Goal: Task Accomplishment & Management: Manage account settings

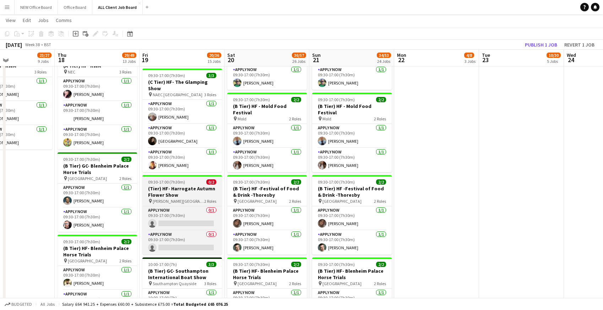
scroll to position [534, 0]
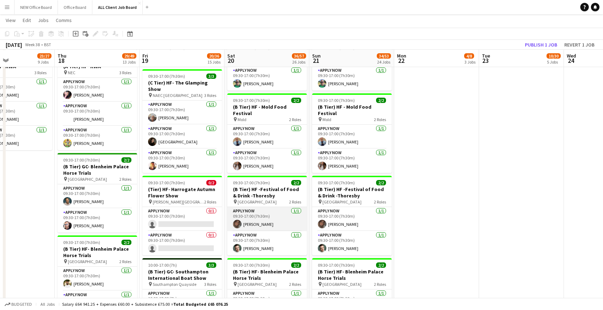
click at [250, 212] on app-card-role "APPLY NOW [DATE] 09:30-17:00 (7h30m) [PERSON_NAME]" at bounding box center [267, 219] width 80 height 24
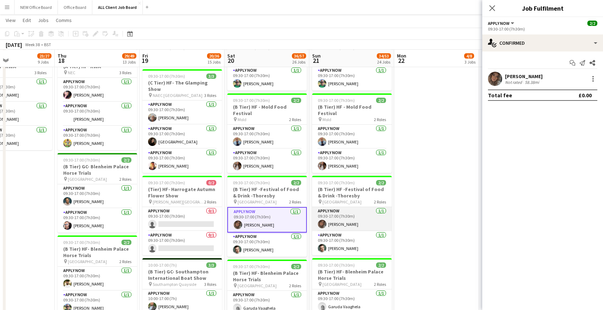
click at [340, 210] on app-card-role "APPLY NOW [DATE] 09:30-17:00 (7h30m) [PERSON_NAME]" at bounding box center [352, 219] width 80 height 24
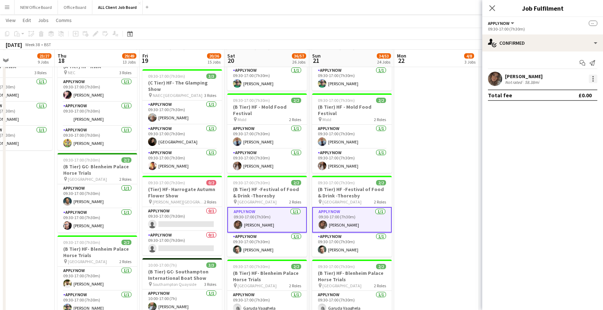
click at [593, 78] on div at bounding box center [592, 78] width 1 height 1
click at [563, 139] on button "Remove" at bounding box center [569, 143] width 55 height 17
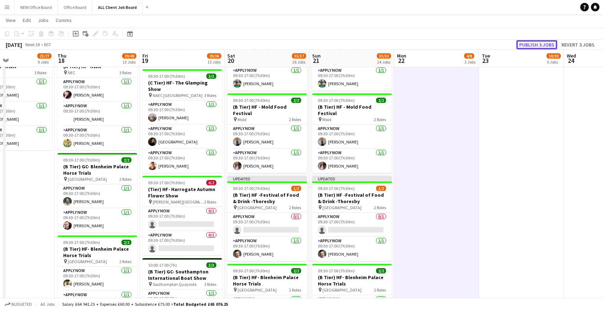
click at [528, 46] on button "Publish 3 jobs" at bounding box center [536, 44] width 41 height 9
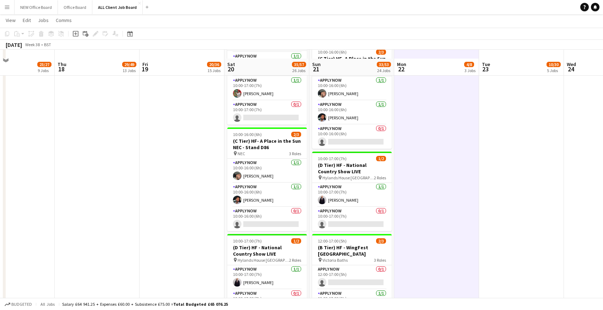
scroll to position [1345, 0]
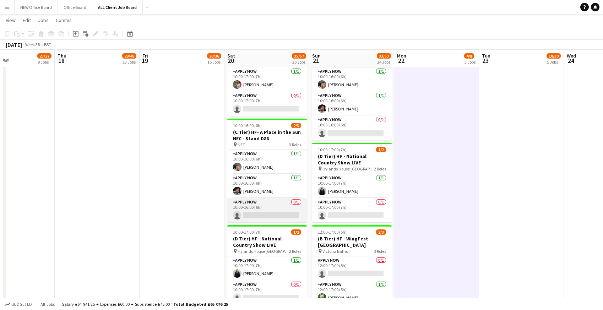
click at [252, 198] on app-card-role "APPLY NOW 0/1 10:00-16:00 (6h) single-neutral-actions" at bounding box center [267, 210] width 80 height 24
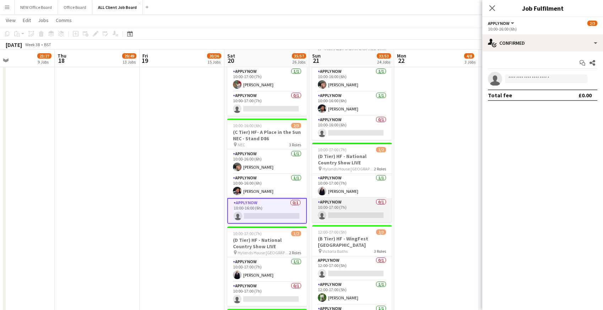
click at [339, 198] on app-card-role "APPLY NOW 0/1 10:00-17:00 (7h) single-neutral-actions" at bounding box center [352, 210] width 80 height 24
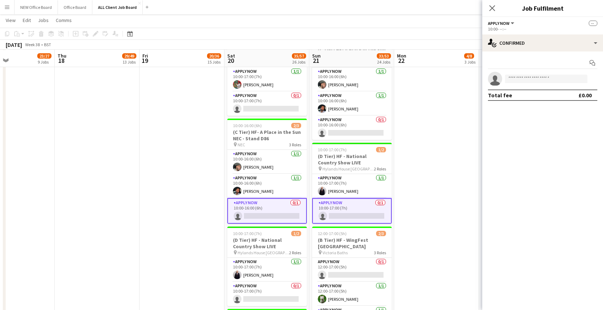
click at [364, 198] on app-card-role "APPLY NOW 0/1 10:00-17:00 (7h) single-neutral-actions" at bounding box center [352, 211] width 80 height 26
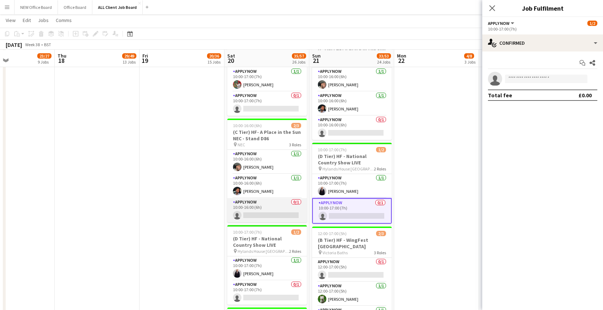
click at [266, 198] on app-card-role "APPLY NOW 0/1 10:00-16:00 (6h) single-neutral-actions" at bounding box center [267, 210] width 80 height 24
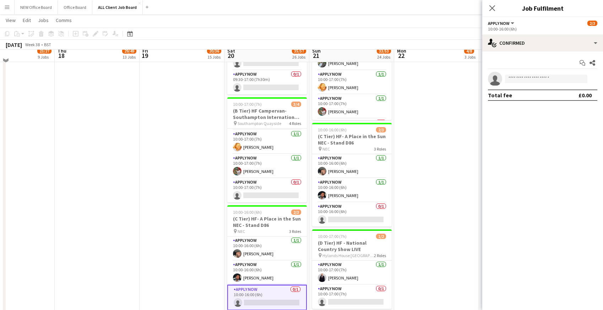
scroll to position [1247, 0]
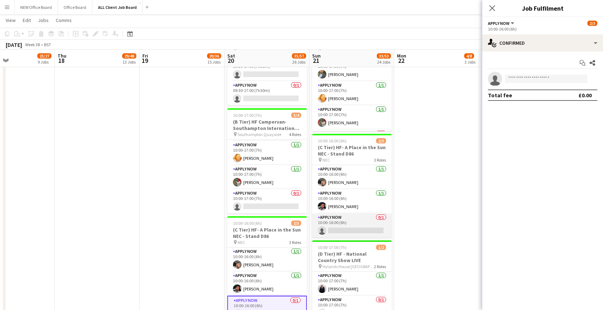
click at [334, 213] on app-card-role "APPLY NOW 0/1 10:00-16:00 (6h) single-neutral-actions" at bounding box center [352, 225] width 80 height 24
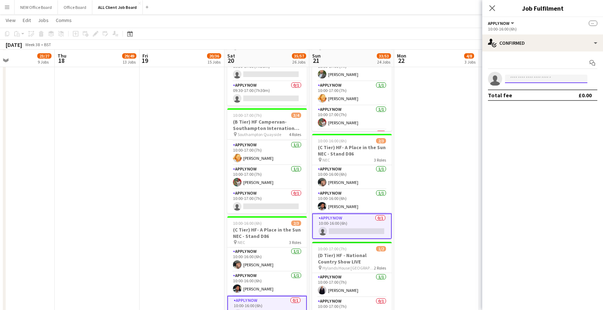
click at [525, 80] on input at bounding box center [546, 79] width 82 height 9
type input "*****"
click at [526, 99] on span "[PHONE_NUMBER]" at bounding box center [545, 101] width 71 height 6
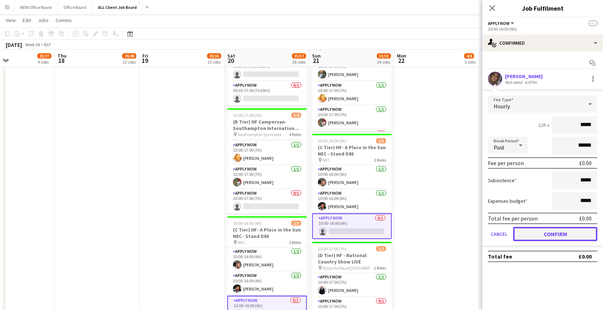
click at [525, 231] on button "Confirm" at bounding box center [555, 234] width 84 height 14
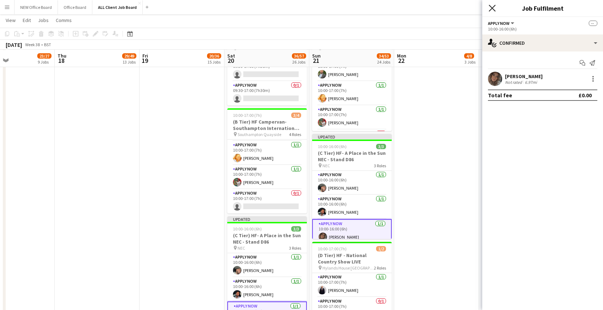
click at [491, 7] on icon at bounding box center [491, 8] width 7 height 7
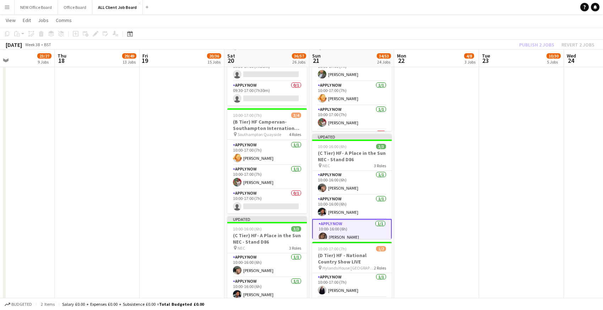
click at [480, 10] on app-navbar "Menu Boards Boards Boards All jobs Status Workforce Workforce My Workforce Recr…" at bounding box center [301, 7] width 603 height 14
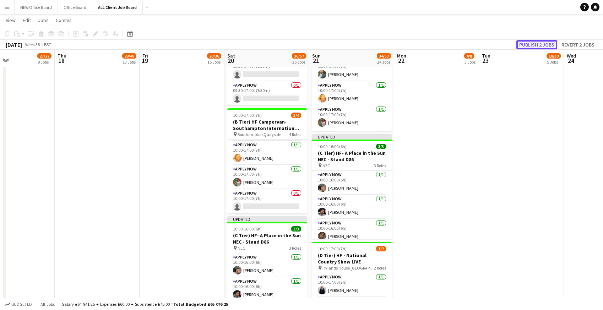
click at [542, 45] on button "Publish 2 jobs" at bounding box center [536, 44] width 41 height 9
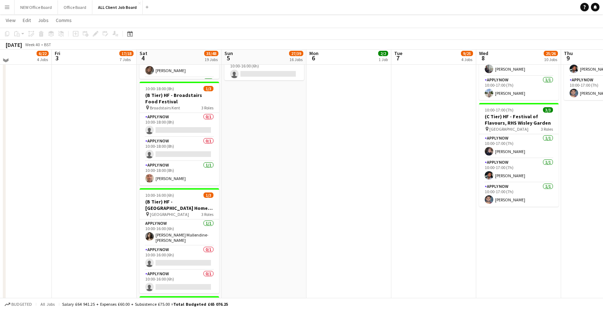
scroll to position [869, 0]
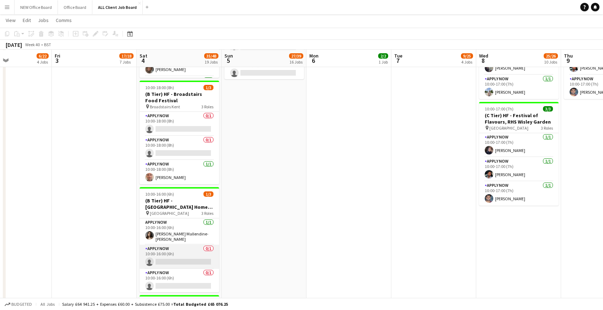
click at [171, 251] on app-card-role "APPLY NOW 0/1 10:00-16:00 (6h) single-neutral-actions" at bounding box center [179, 257] width 80 height 24
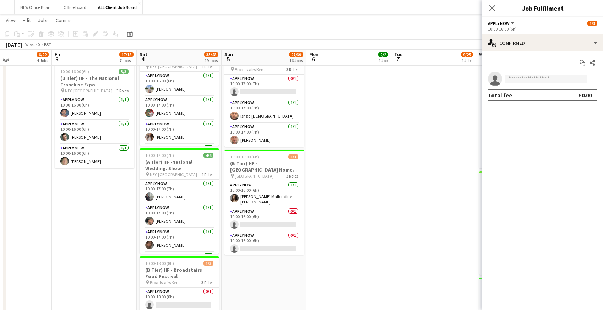
scroll to position [691, 0]
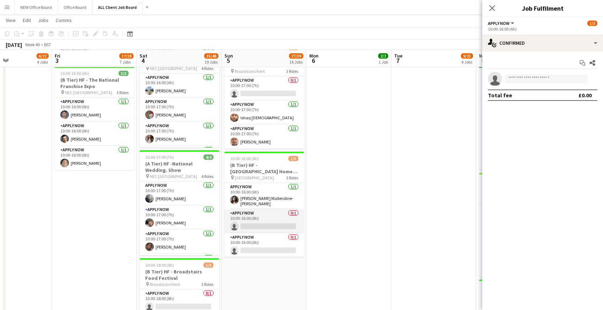
click at [252, 224] on app-card-role "APPLY NOW 0/1 10:00-16:00 (6h) single-neutral-actions" at bounding box center [264, 221] width 80 height 24
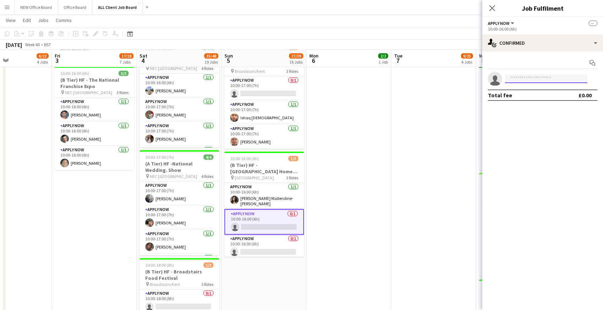
click at [536, 79] on input at bounding box center [546, 79] width 82 height 9
type input "*****"
click at [537, 95] on span "[EMAIL_ADDRESS][DOMAIN_NAME]" at bounding box center [545, 95] width 71 height 6
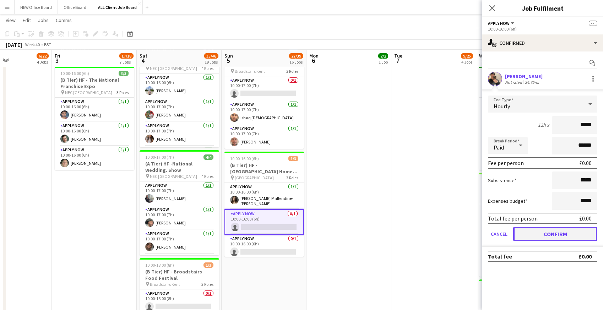
click at [527, 235] on button "Confirm" at bounding box center [555, 234] width 84 height 14
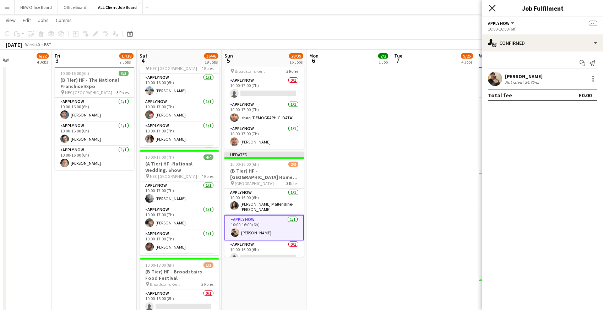
click at [494, 6] on icon at bounding box center [491, 8] width 7 height 7
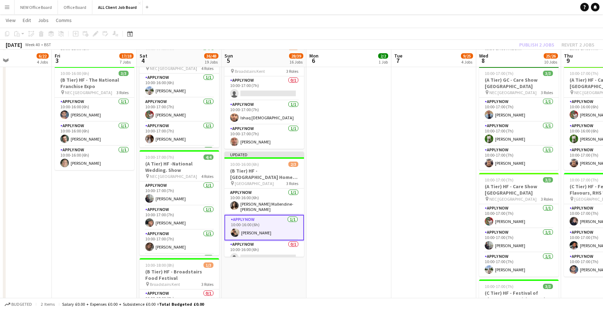
click at [485, 42] on div "[DATE] Week 40 • BST Publish 2 jobs Revert 2 jobs" at bounding box center [301, 45] width 603 height 10
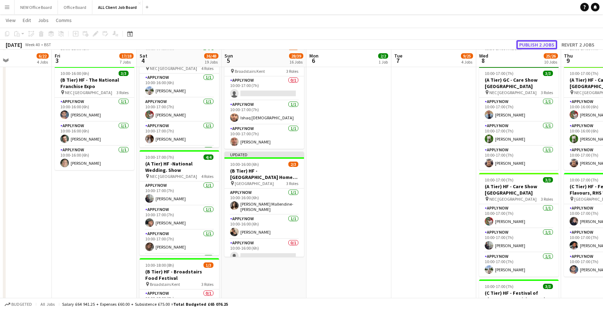
click at [527, 43] on button "Publish 2 jobs" at bounding box center [536, 44] width 41 height 9
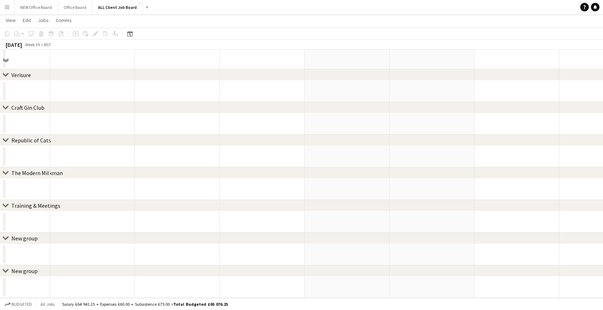
scroll to position [162, 0]
